Goal: Task Accomplishment & Management: Manage account settings

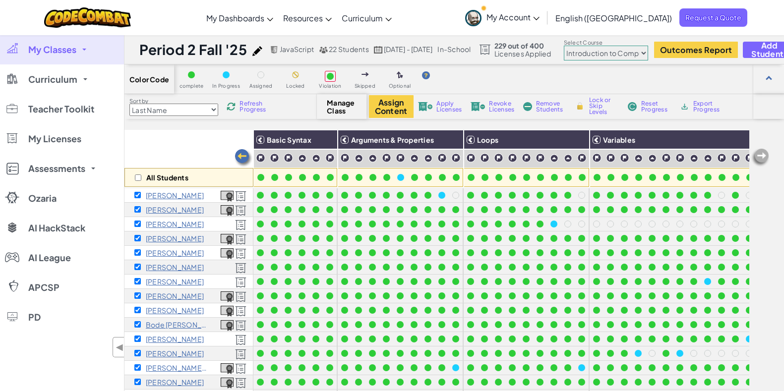
select select "560f1a9f22961295f9427742"
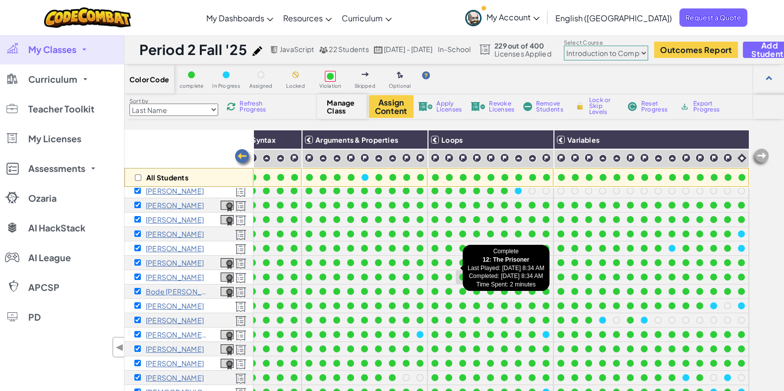
scroll to position [62, 0]
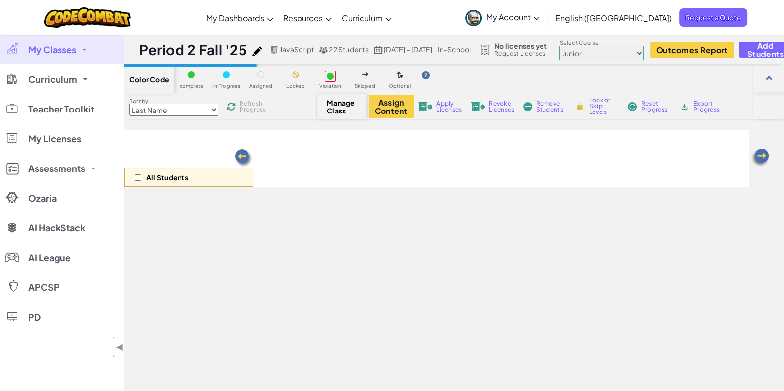
scroll to position [62, 0]
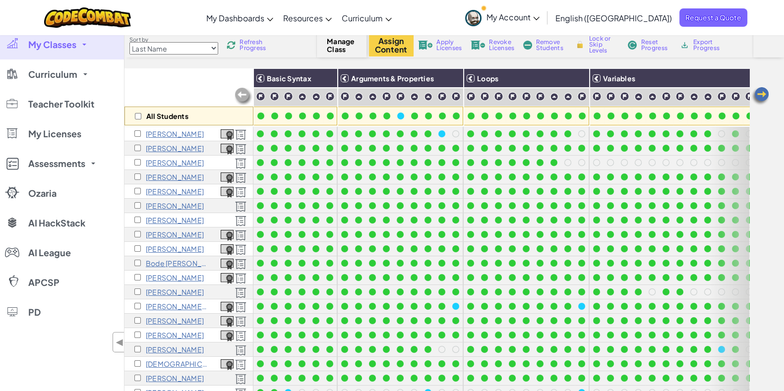
click at [759, 95] on img at bounding box center [760, 96] width 20 height 20
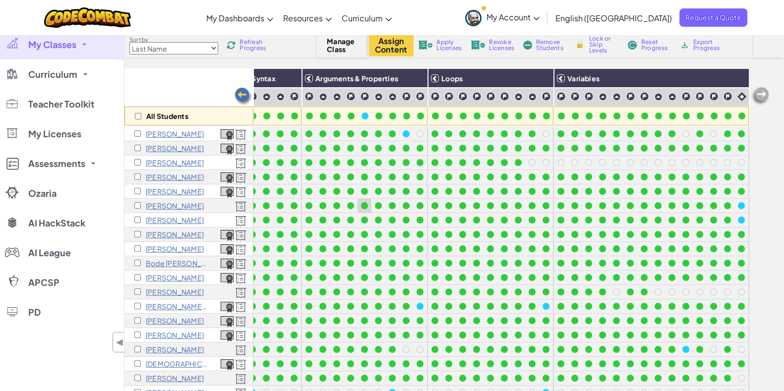
scroll to position [0, 0]
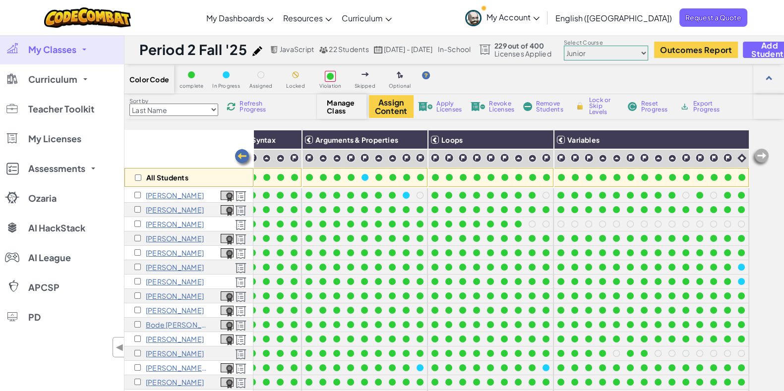
click at [618, 53] on select "Junior Introduction to Computer Science Game Development 1 Web Development 1 Co…" at bounding box center [606, 53] width 84 height 15
click at [565, 46] on select "Junior Introduction to Computer Science Game Development 1 Web Development 1 Co…" at bounding box center [606, 53] width 84 height 15
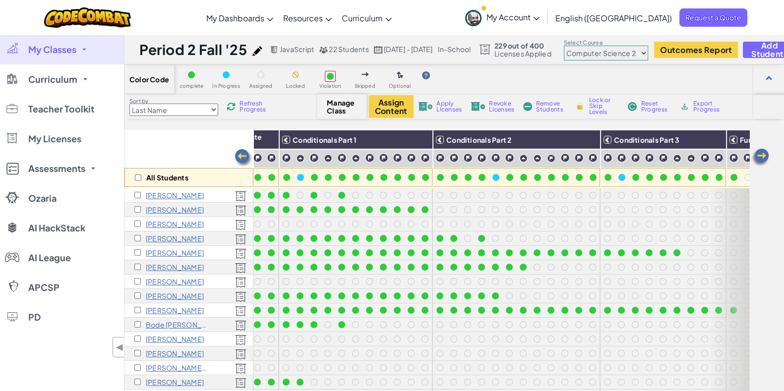
click at [763, 156] on img at bounding box center [760, 158] width 20 height 20
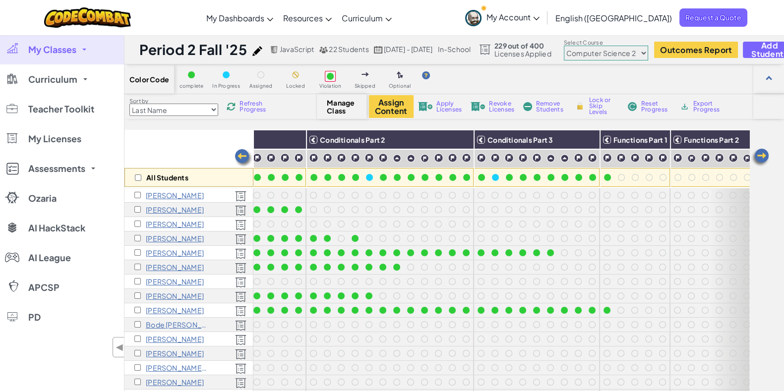
scroll to position [0, 243]
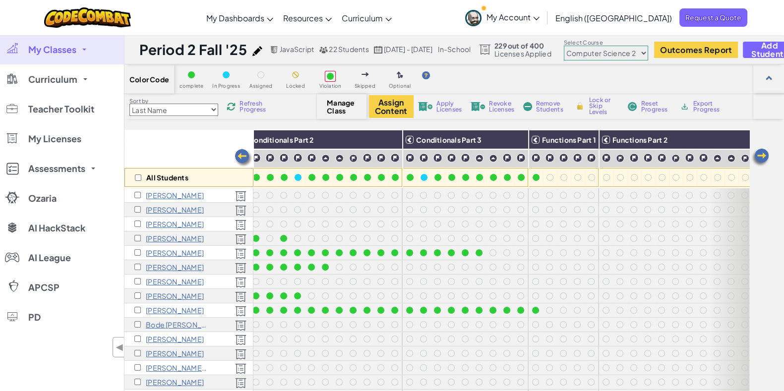
click at [243, 154] on img at bounding box center [244, 158] width 20 height 20
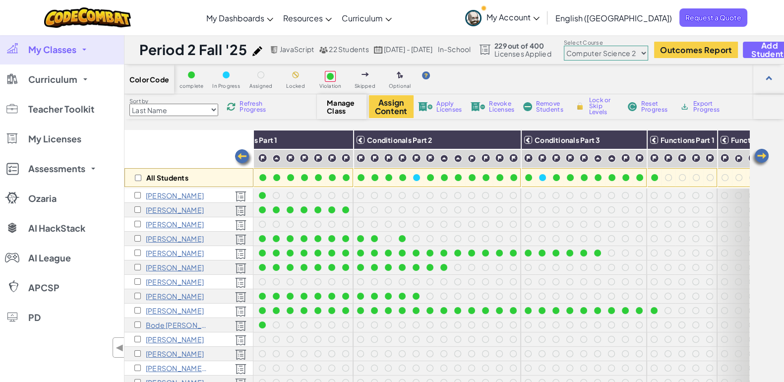
scroll to position [0, 45]
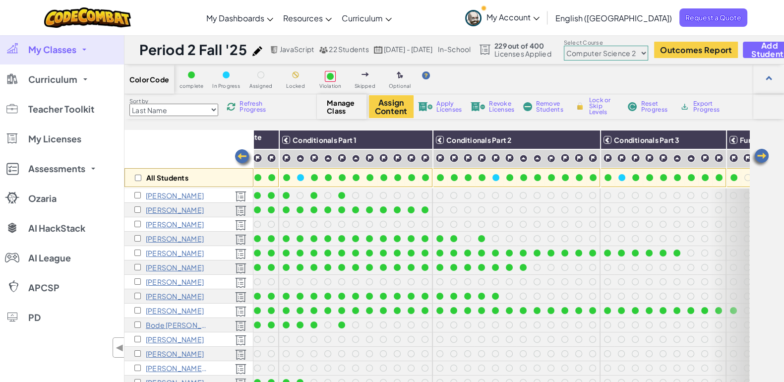
click at [241, 159] on img at bounding box center [244, 158] width 20 height 20
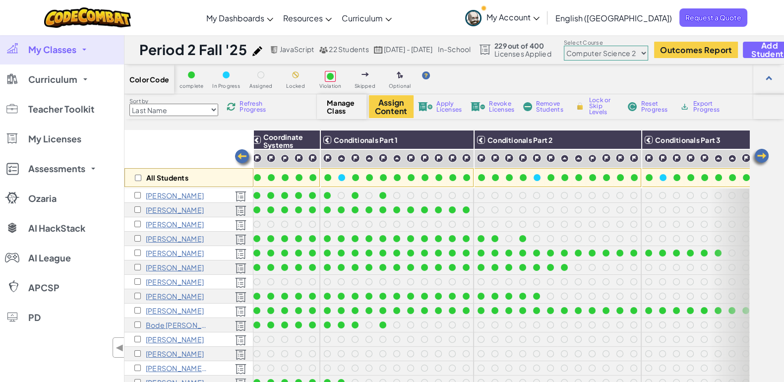
scroll to position [0, 0]
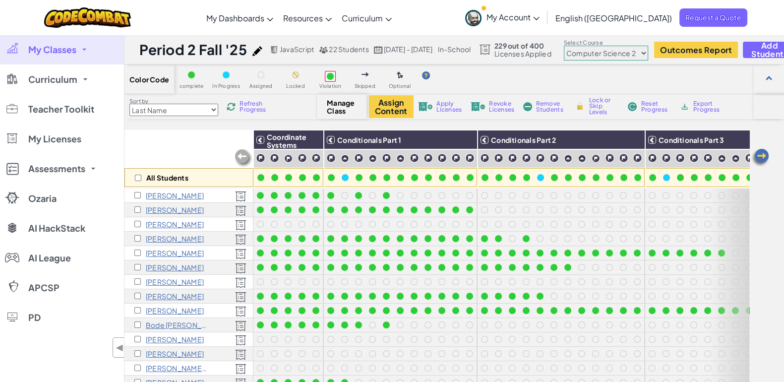
click at [248, 109] on span "Refresh Progress" at bounding box center [255, 107] width 31 height 12
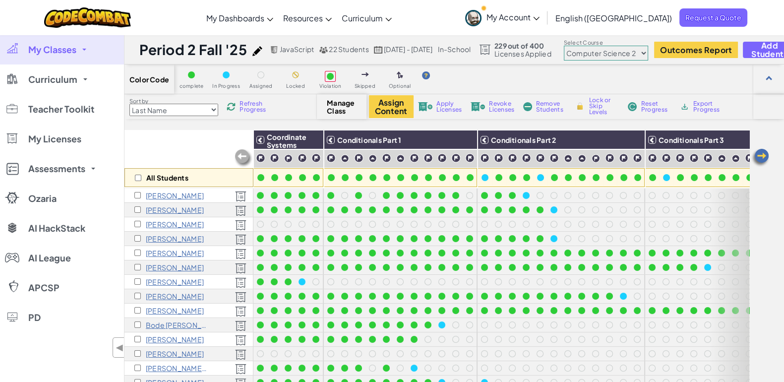
click at [762, 154] on img at bounding box center [760, 158] width 20 height 20
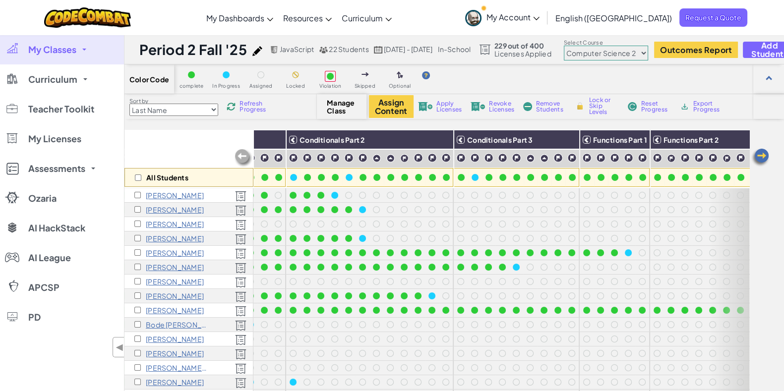
scroll to position [0, 198]
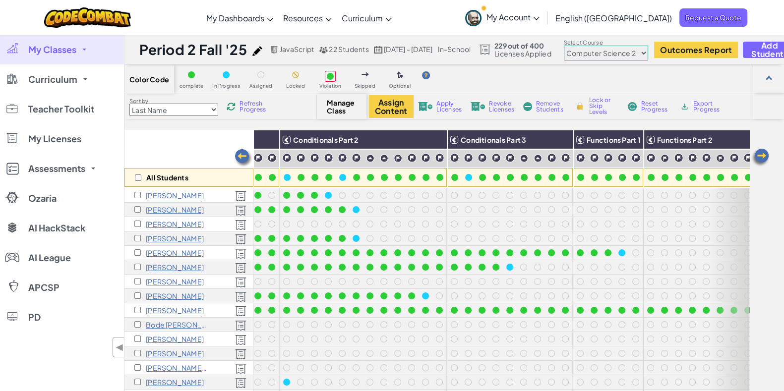
click at [72, 46] on span "My Classes" at bounding box center [52, 49] width 48 height 9
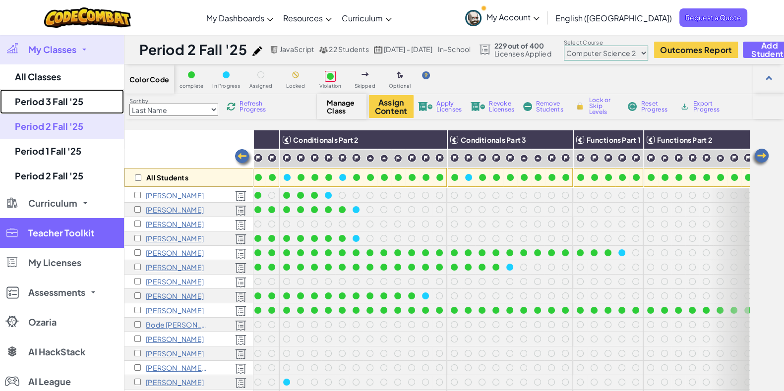
click at [57, 95] on link "Period 3 Fall '25" at bounding box center [62, 101] width 124 height 25
select select "560f1a9f22961295f9427742"
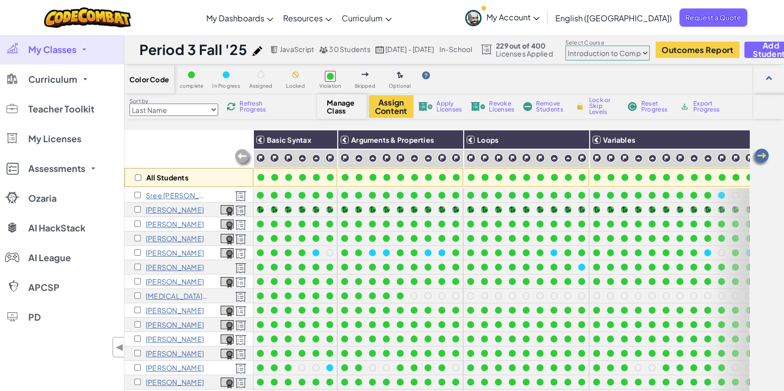
click at [762, 157] on img at bounding box center [760, 158] width 20 height 20
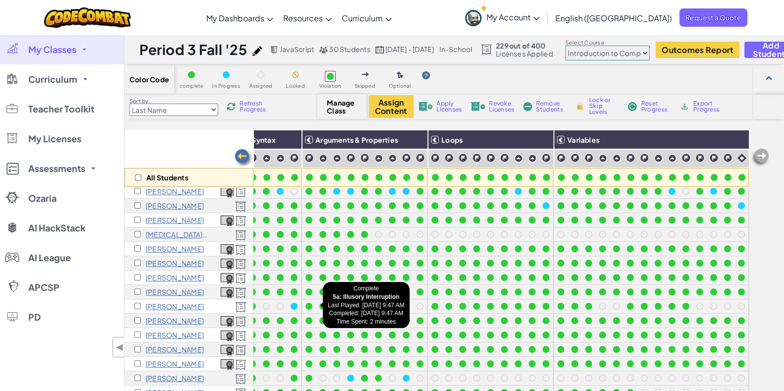
scroll to position [124, 45]
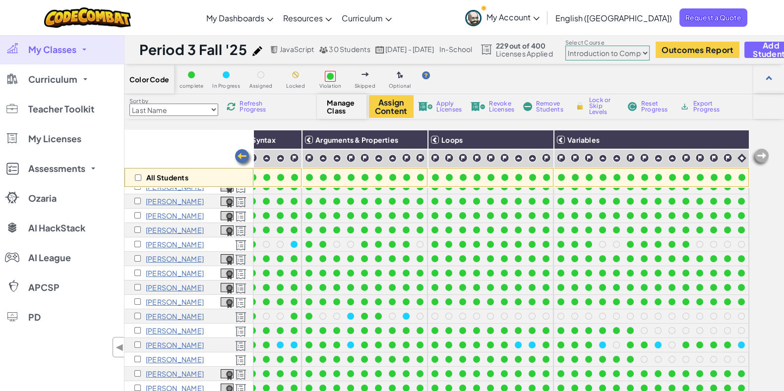
click at [758, 157] on img at bounding box center [760, 158] width 20 height 20
